Goal: Information Seeking & Learning: Learn about a topic

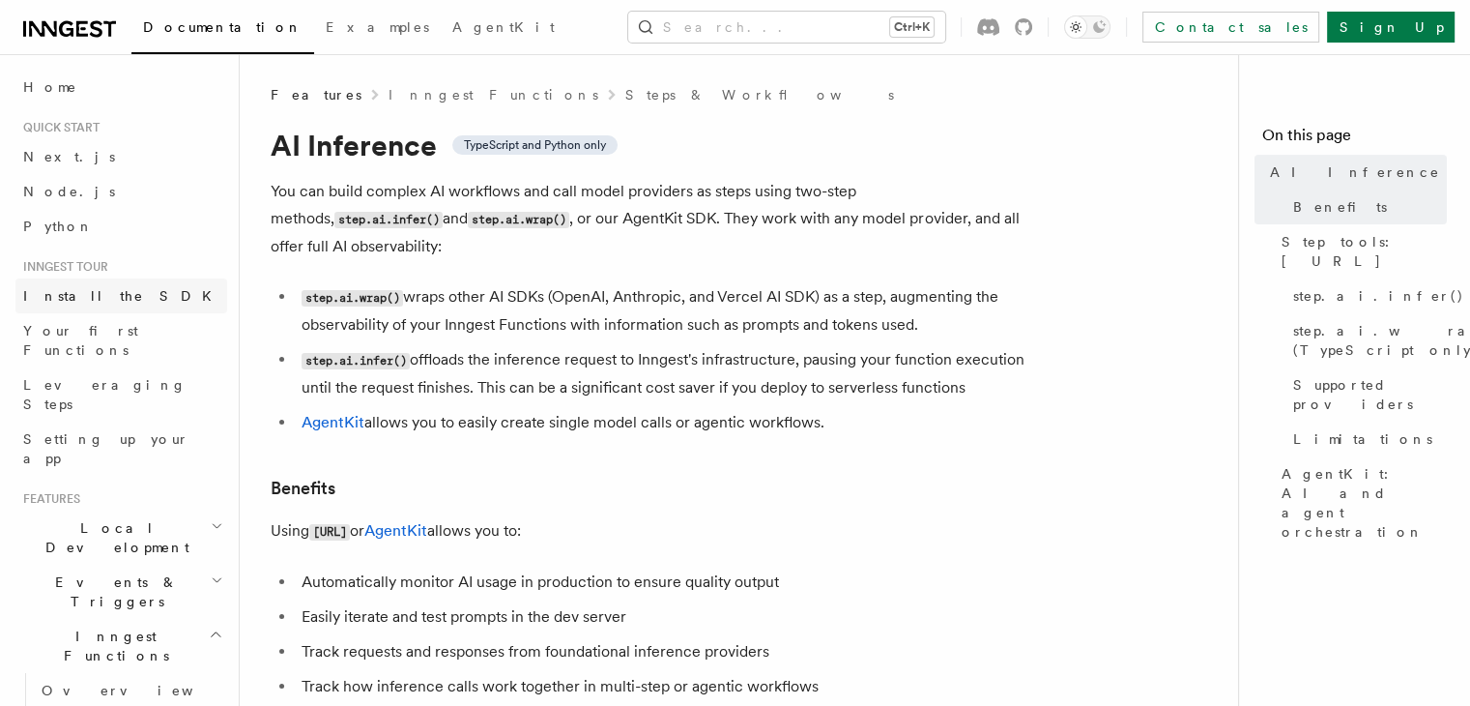
click at [104, 295] on span "Install the SDK" at bounding box center [123, 295] width 200 height 15
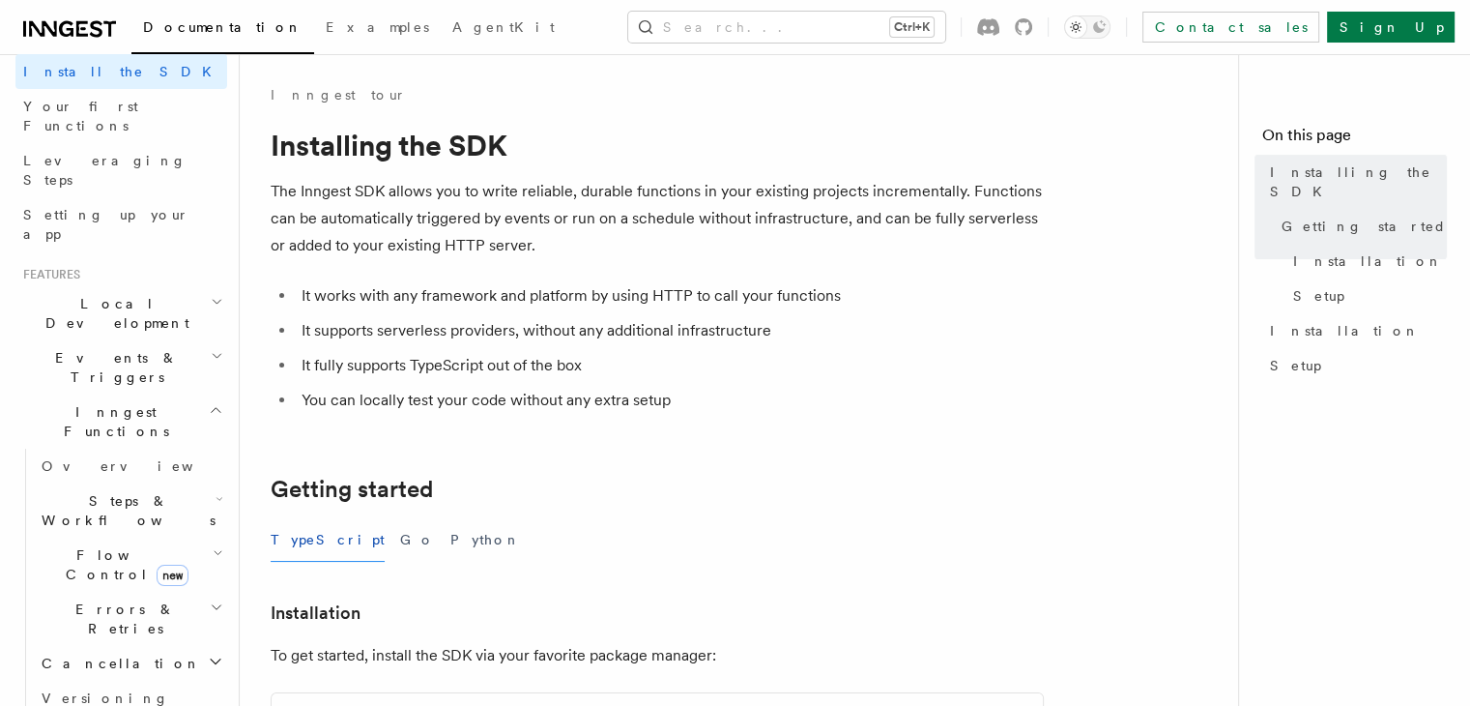
scroll to position [232, 0]
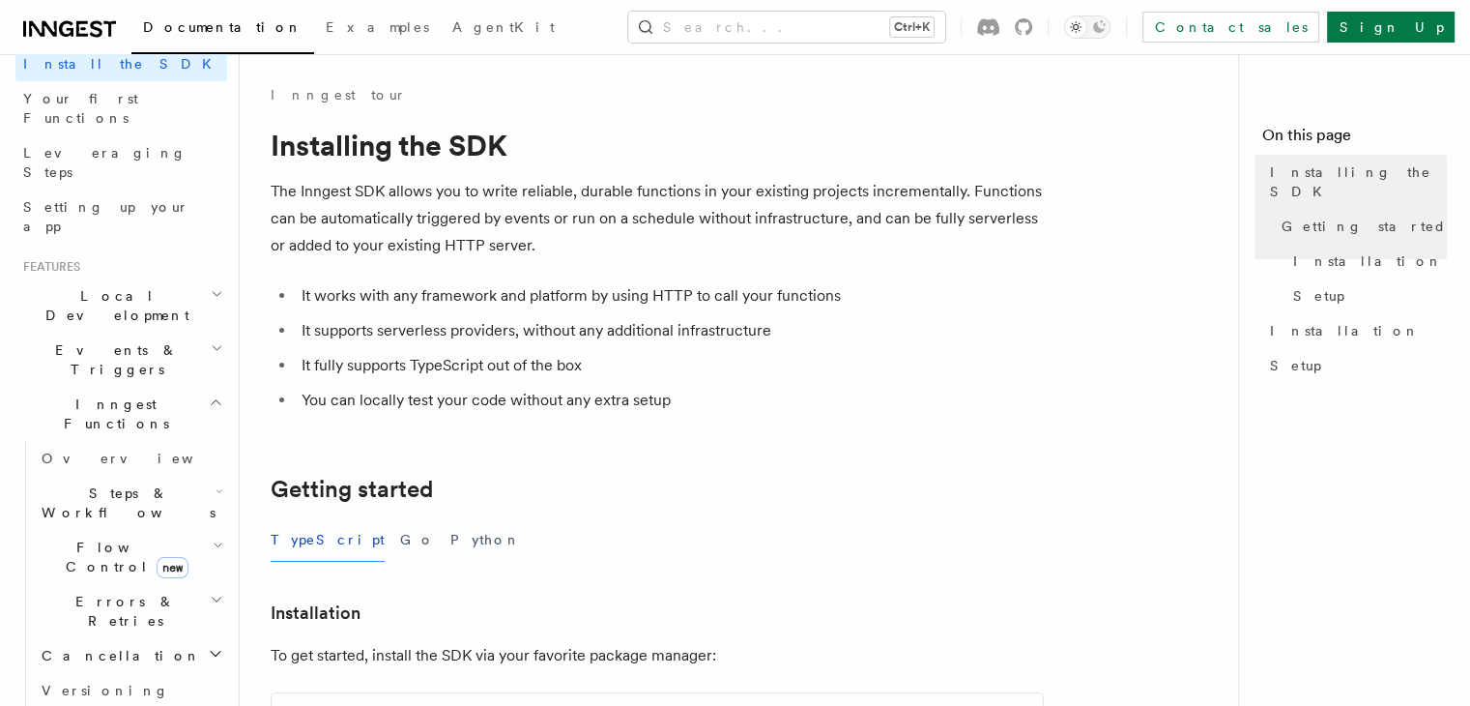
click at [530, 304] on li "It works with any framework and platform by using HTTP to call your functions" at bounding box center [670, 295] width 748 height 27
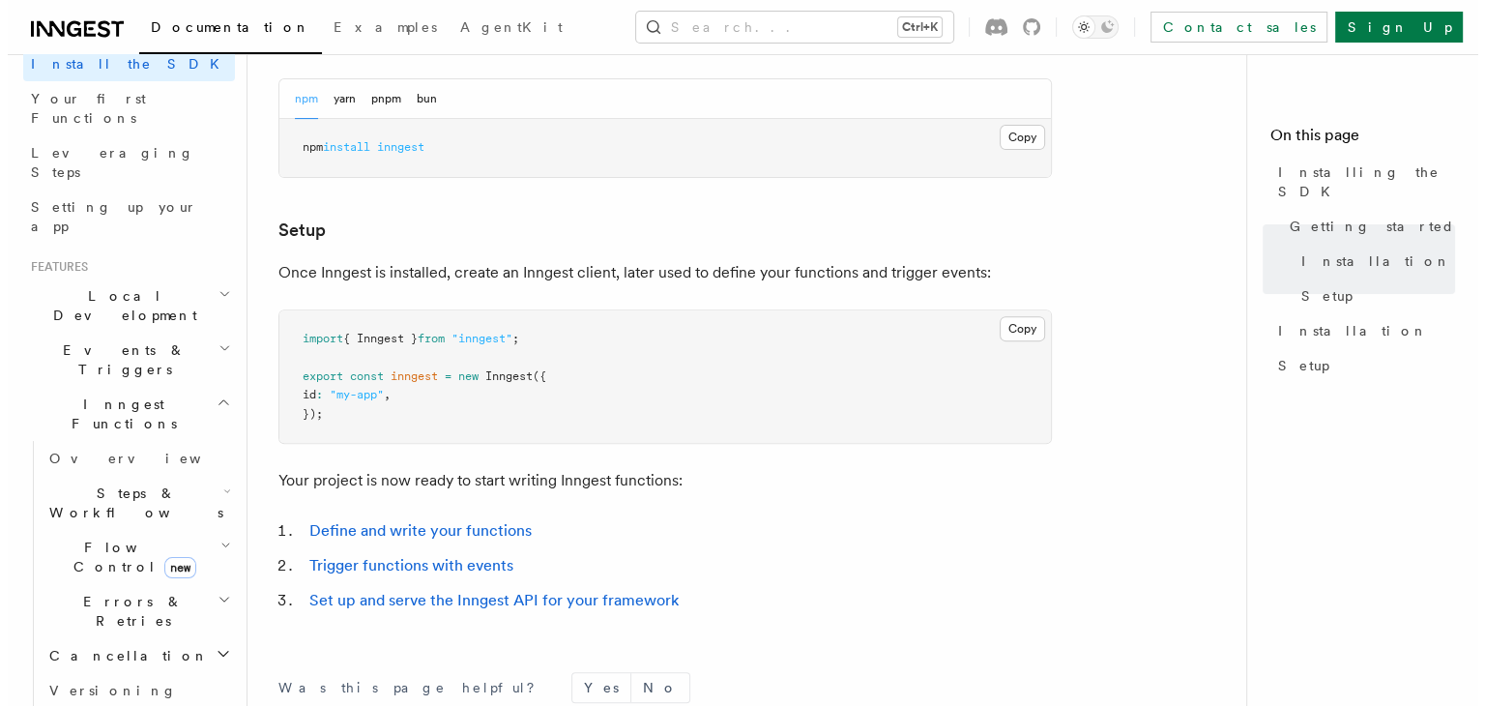
scroll to position [619, 0]
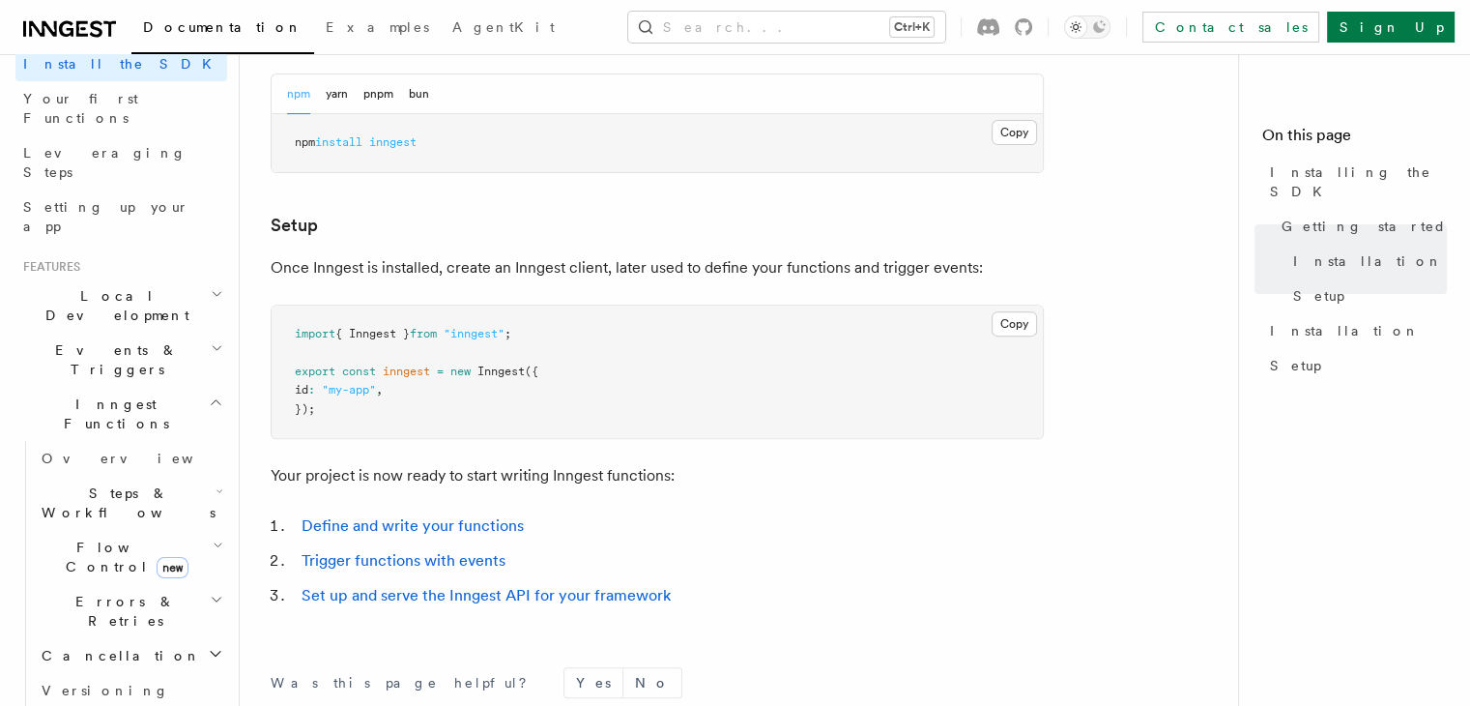
click at [121, 476] on h2 "Steps & Workflows" at bounding box center [130, 503] width 193 height 54
click at [816, 30] on button "Search... Ctrl+K" at bounding box center [786, 27] width 317 height 31
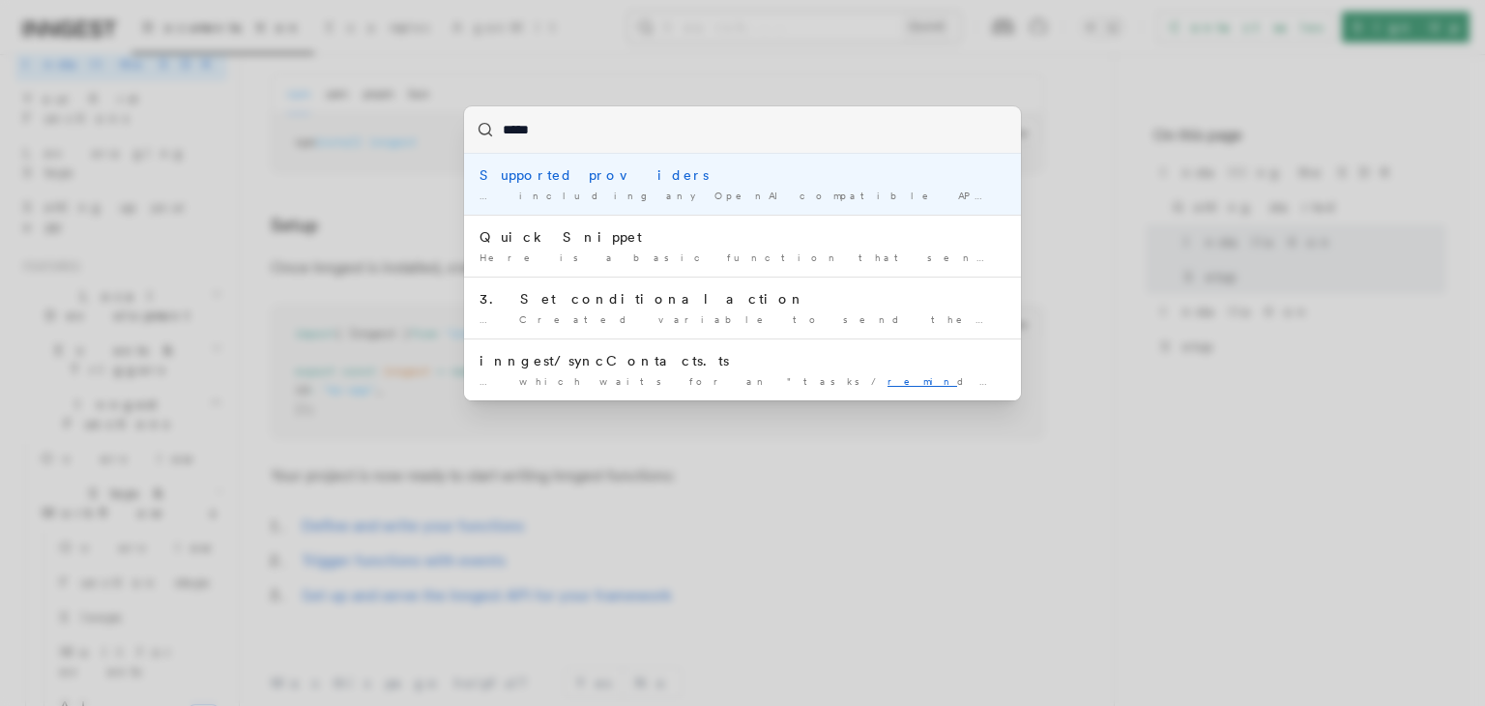
type input "******"
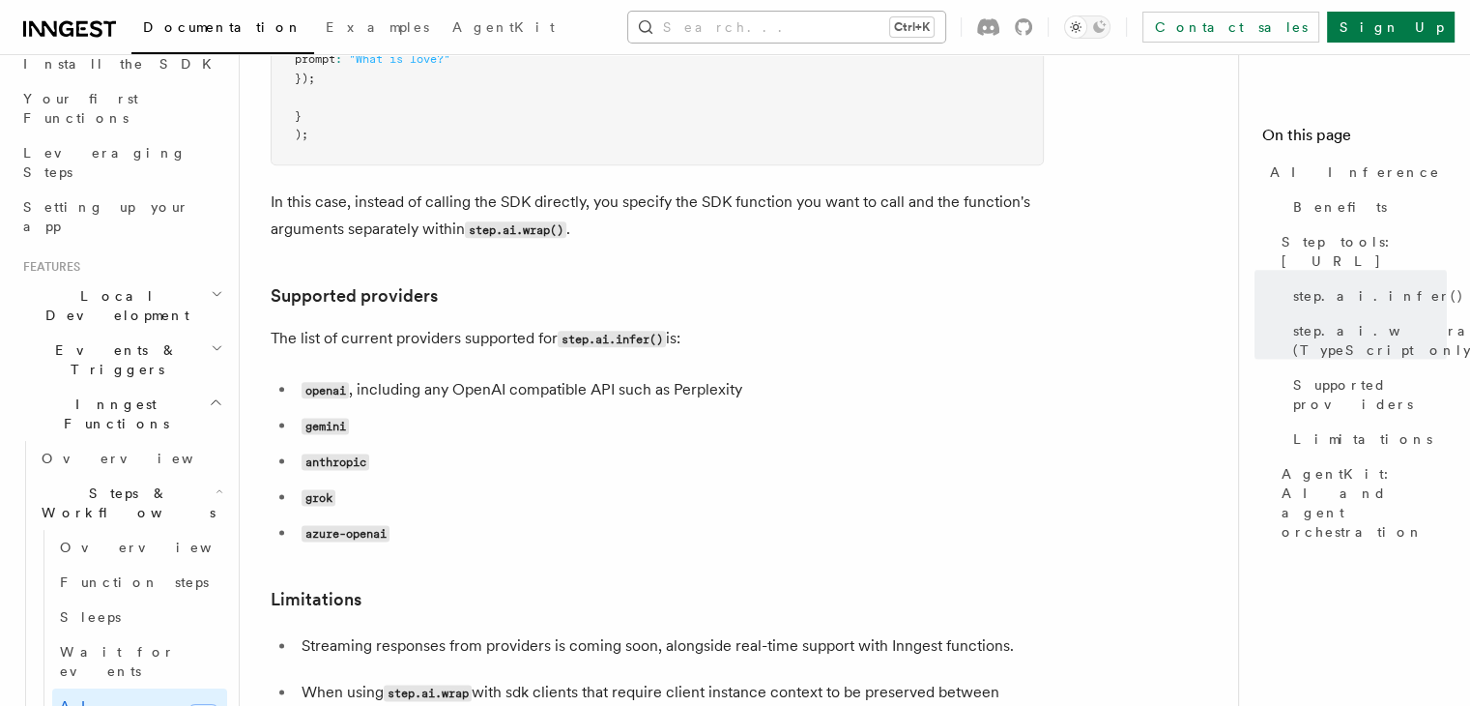
scroll to position [2455, 0]
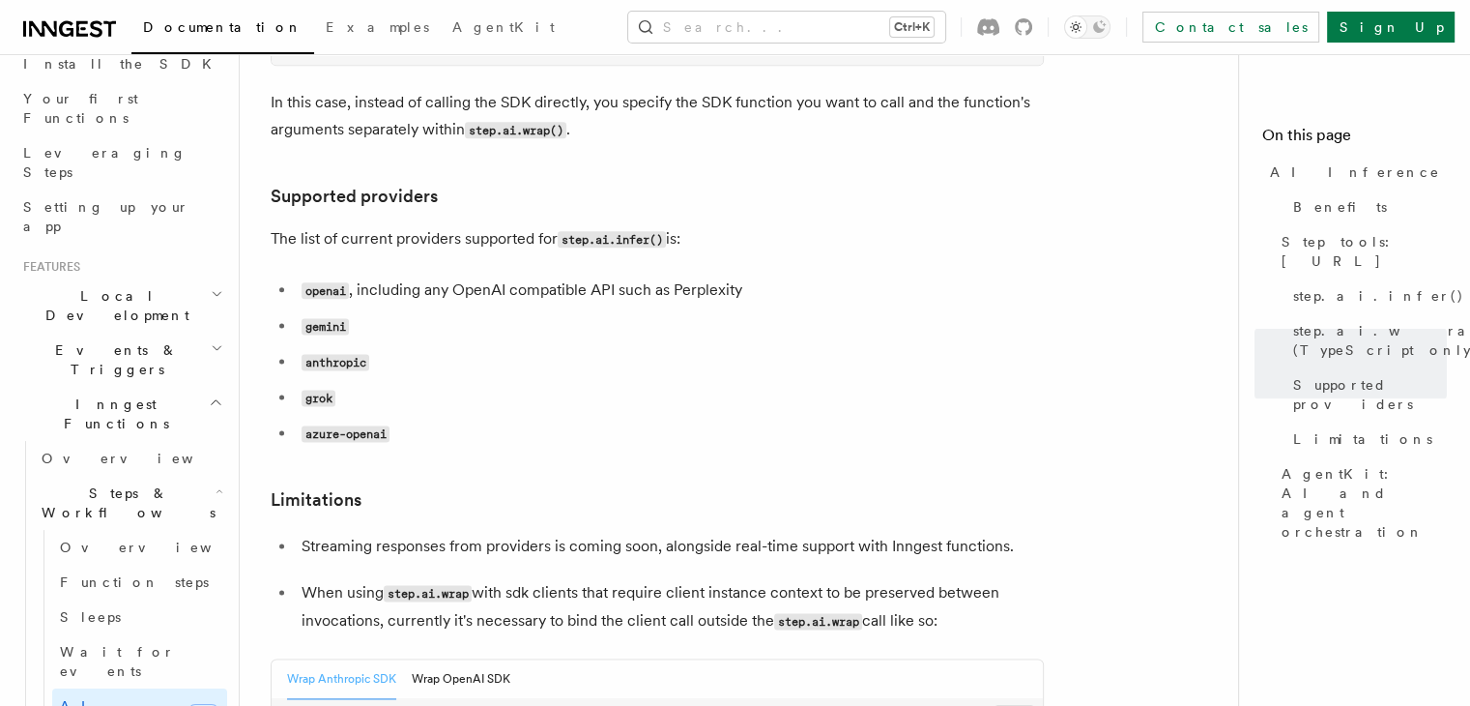
click at [333, 318] on code "gemini" at bounding box center [325, 326] width 47 height 16
drag, startPoint x: 479, startPoint y: 198, endPoint x: 735, endPoint y: 212, distance: 255.5
click at [735, 276] on li "openai , including any OpenAI compatible API such as Perplexity" at bounding box center [670, 290] width 748 height 28
drag, startPoint x: 735, startPoint y: 212, endPoint x: 514, endPoint y: 192, distance: 221.2
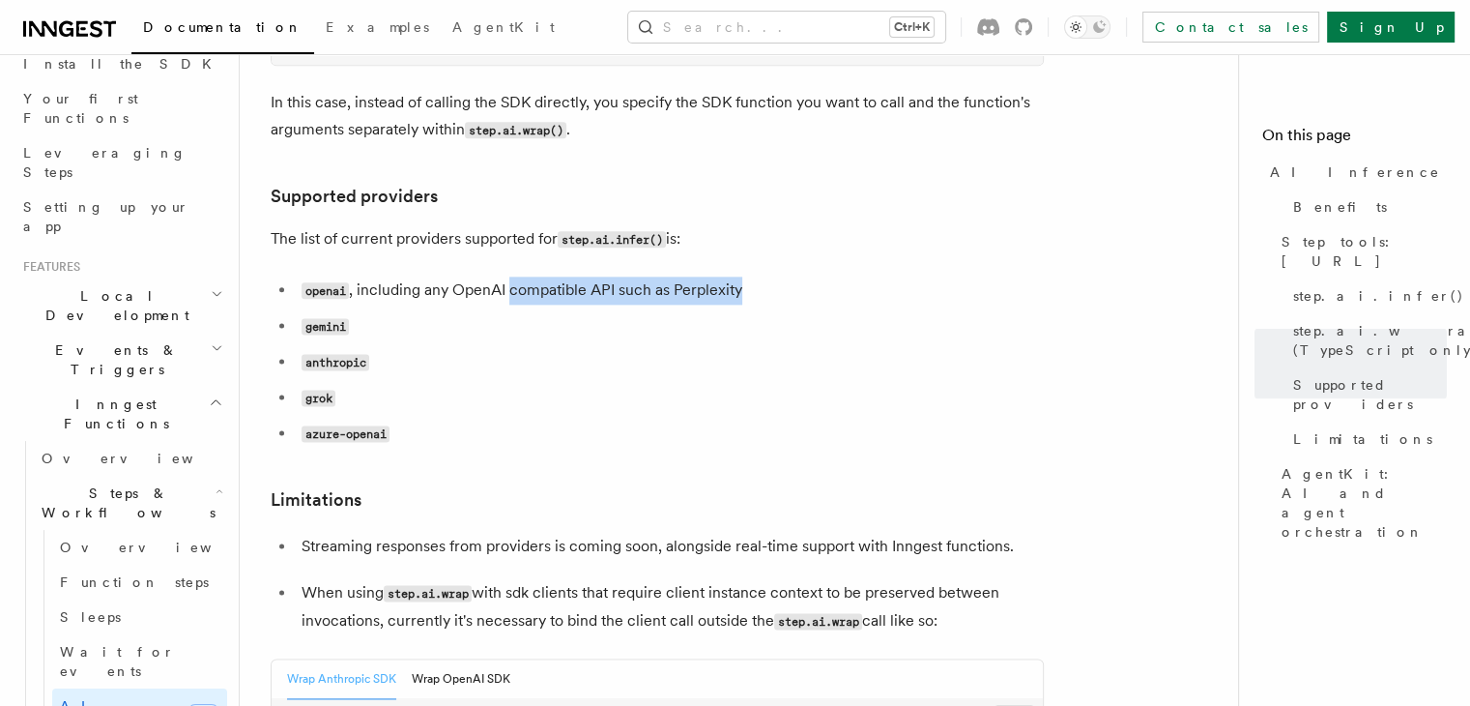
click at [514, 276] on li "openai , including any OpenAI compatible API such as Perplexity" at bounding box center [670, 290] width 748 height 28
drag, startPoint x: 514, startPoint y: 192, endPoint x: 737, endPoint y: 215, distance: 223.4
click at [737, 276] on li "openai , including any OpenAI compatible API such as Perplexity" at bounding box center [670, 290] width 748 height 28
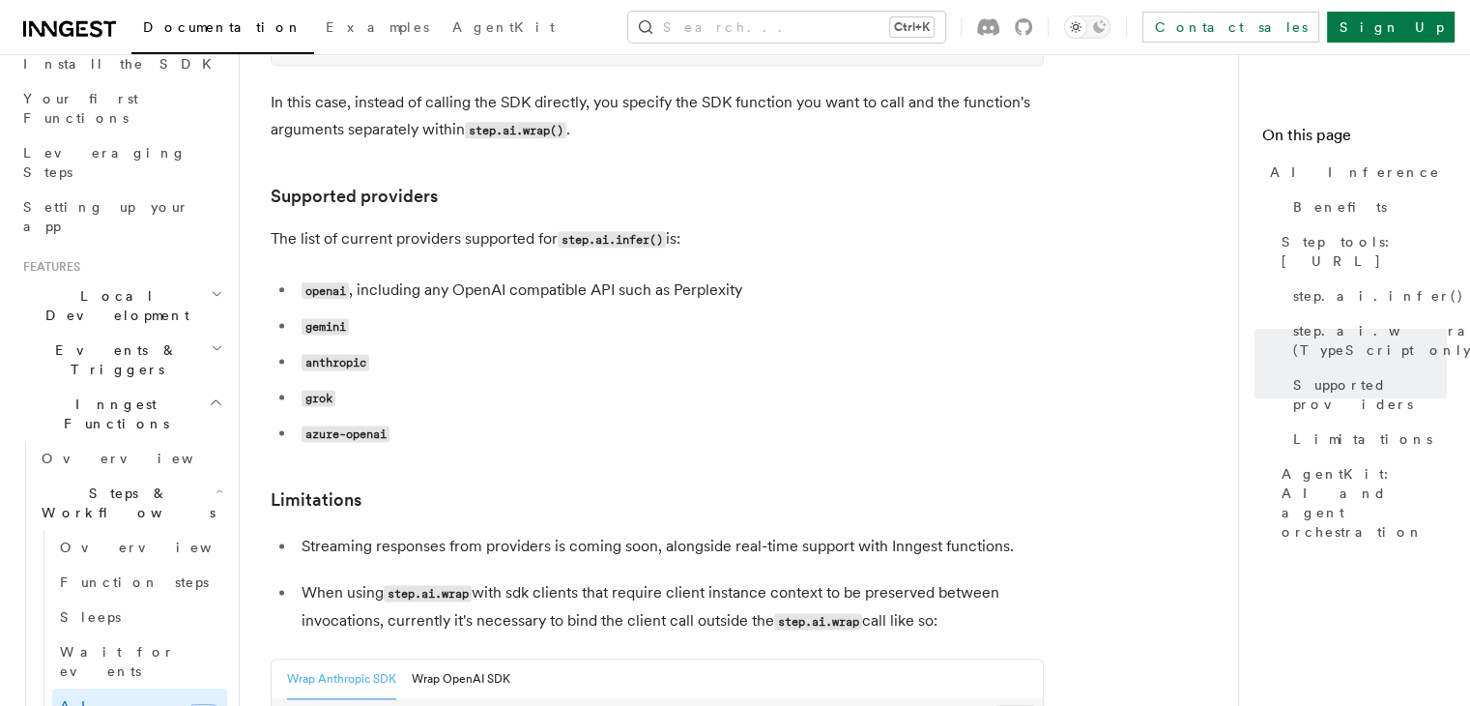
click at [629, 312] on li "gemini" at bounding box center [670, 326] width 748 height 28
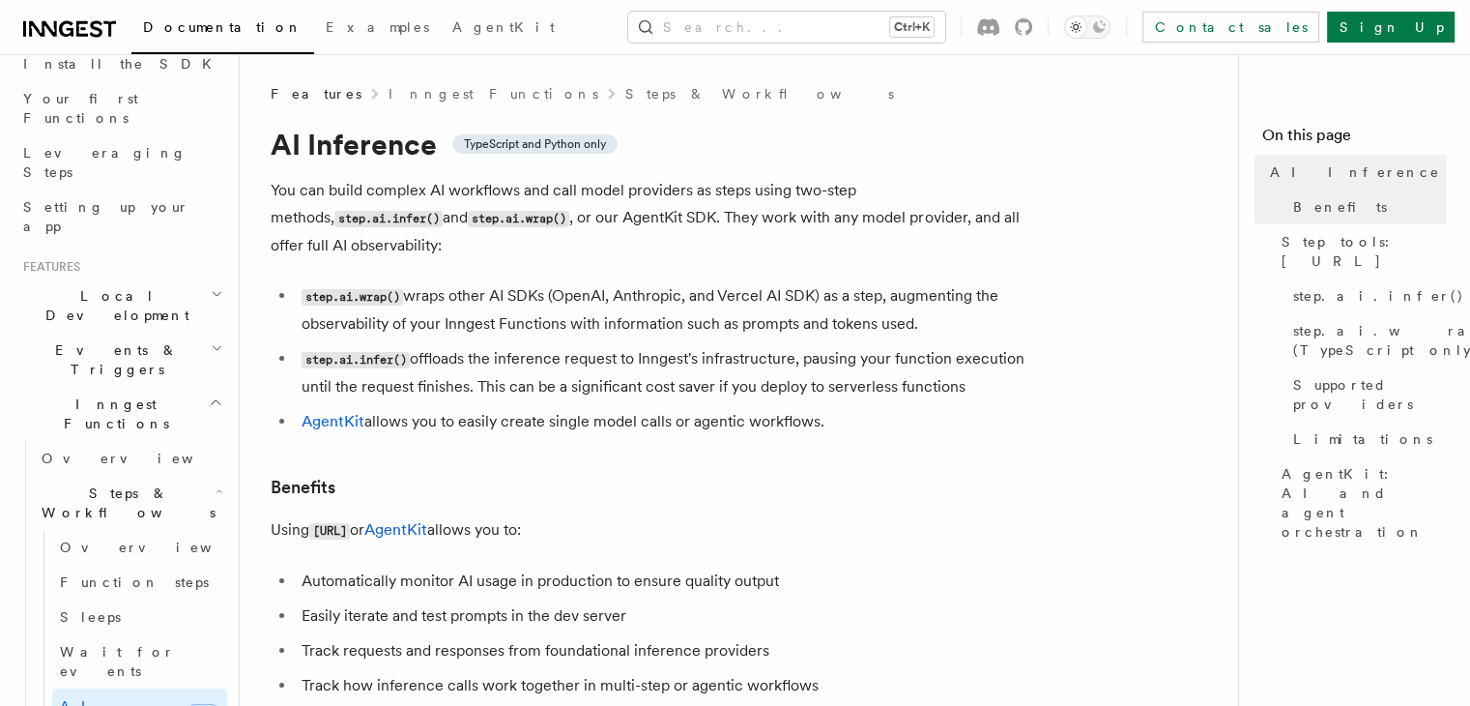
scroll to position [0, 0]
